Goal: Transaction & Acquisition: Purchase product/service

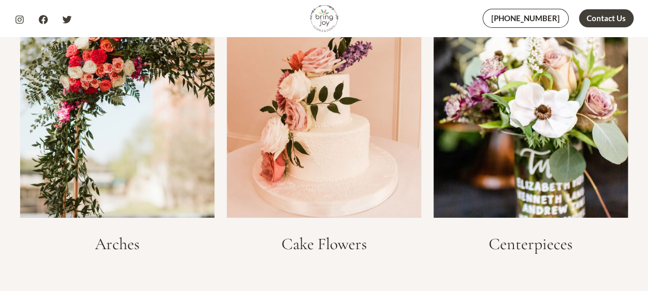
scroll to position [1795, 0]
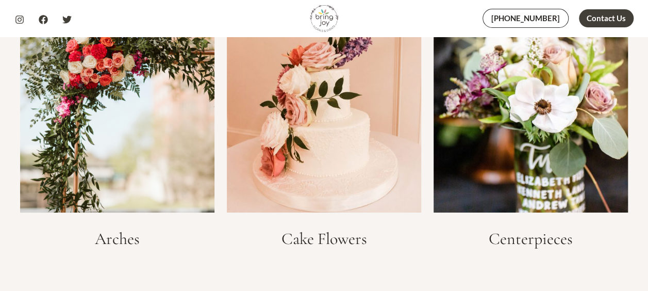
click at [517, 229] on h3 "Centerpieces" at bounding box center [530, 239] width 194 height 20
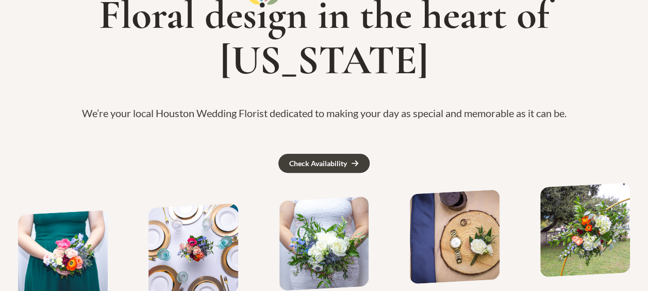
scroll to position [0, 0]
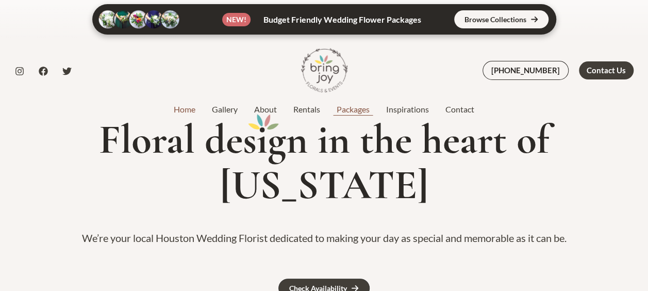
click at [350, 109] on link "Packages" at bounding box center [352, 109] width 49 height 12
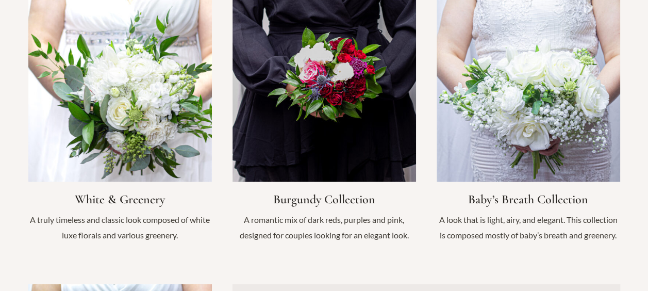
scroll to position [1075, 0]
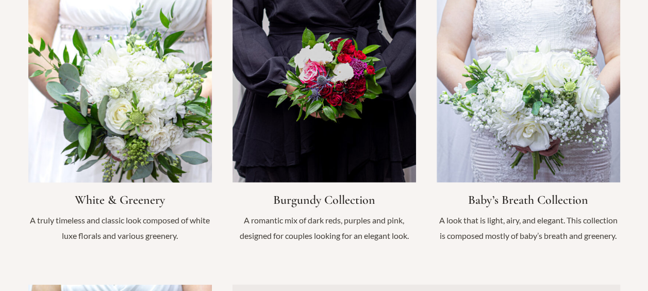
drag, startPoint x: 116, startPoint y: 146, endPoint x: 94, endPoint y: 140, distance: 23.5
click at [94, 140] on link "Infobox Link" at bounding box center [119, 126] width 183 height 255
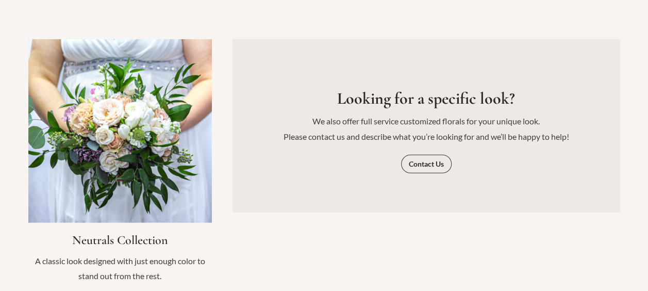
scroll to position [1329, 0]
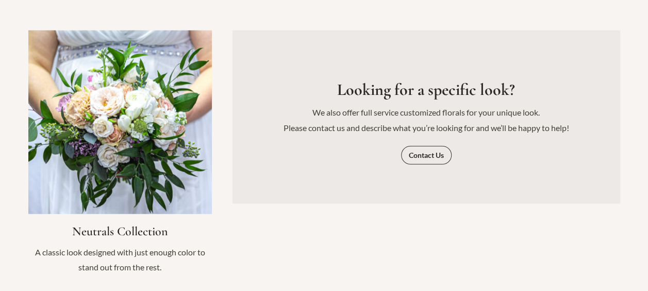
click at [125, 147] on link "Infobox Link" at bounding box center [119, 157] width 183 height 255
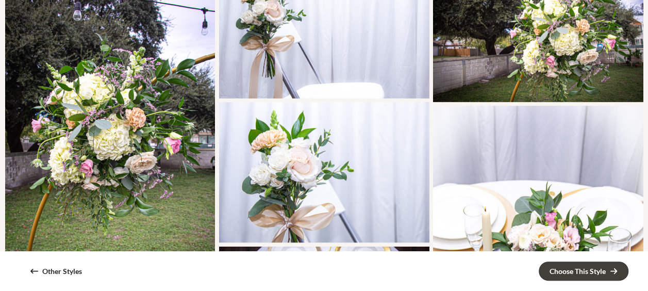
scroll to position [613, 0]
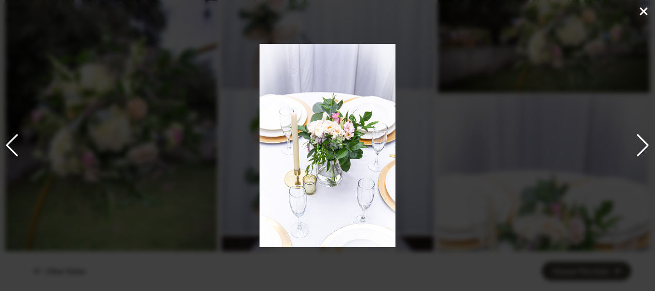
click at [641, 7] on icon at bounding box center [644, 11] width 12 height 12
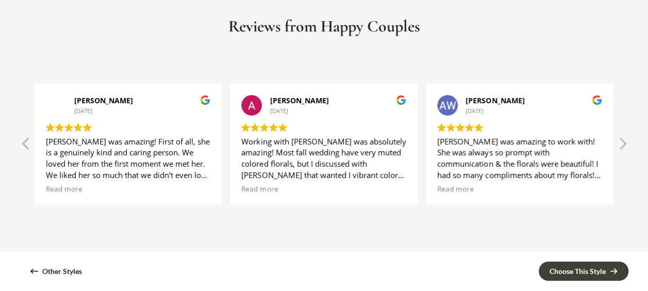
scroll to position [2016, 0]
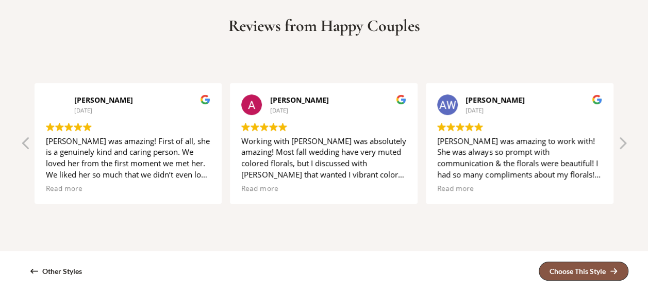
click at [583, 267] on div "Choose This Style" at bounding box center [577, 270] width 56 height 7
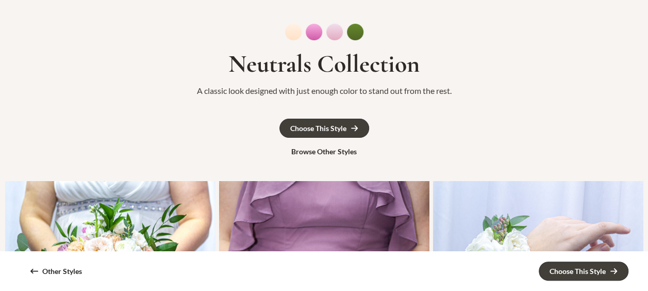
scroll to position [0, 0]
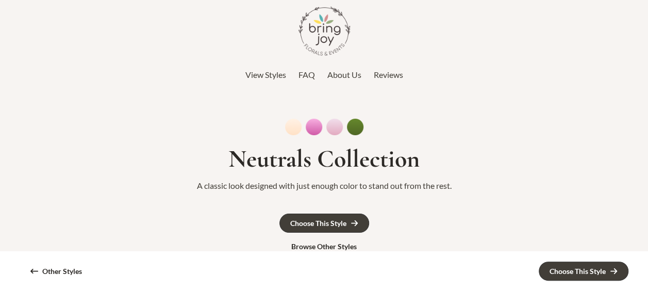
click at [391, 76] on span "Reviews" at bounding box center [388, 75] width 29 height 10
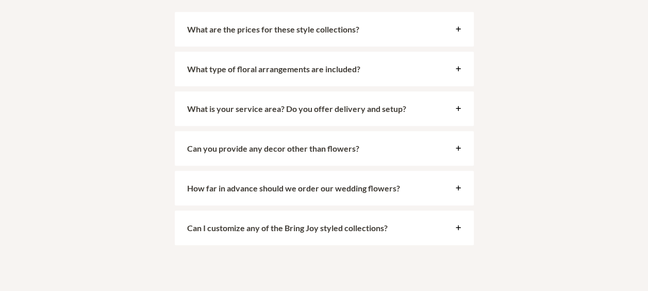
scroll to position [2405, 0]
click at [455, 25] on icon at bounding box center [458, 28] width 6 height 6
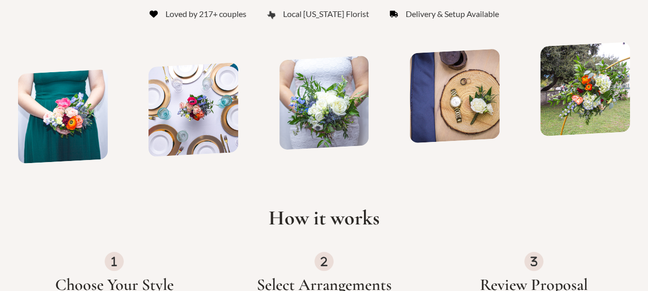
scroll to position [0, 0]
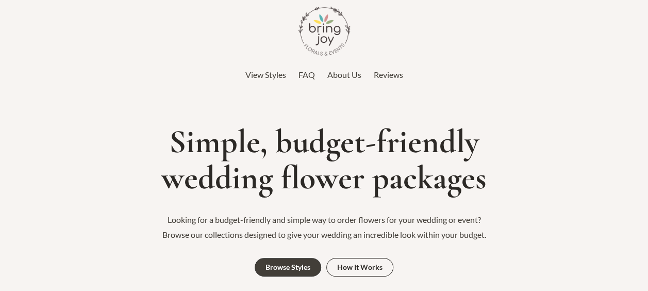
click at [481, 30] on div at bounding box center [324, 31] width 618 height 52
